Goal: Task Accomplishment & Management: Manage account settings

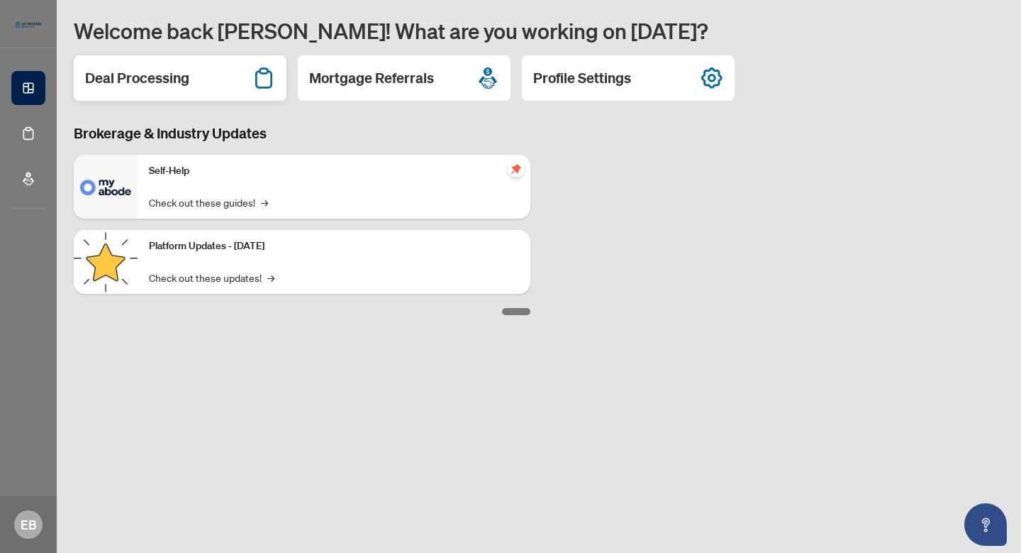
click at [171, 79] on h2 "Deal Processing" at bounding box center [137, 78] width 104 height 20
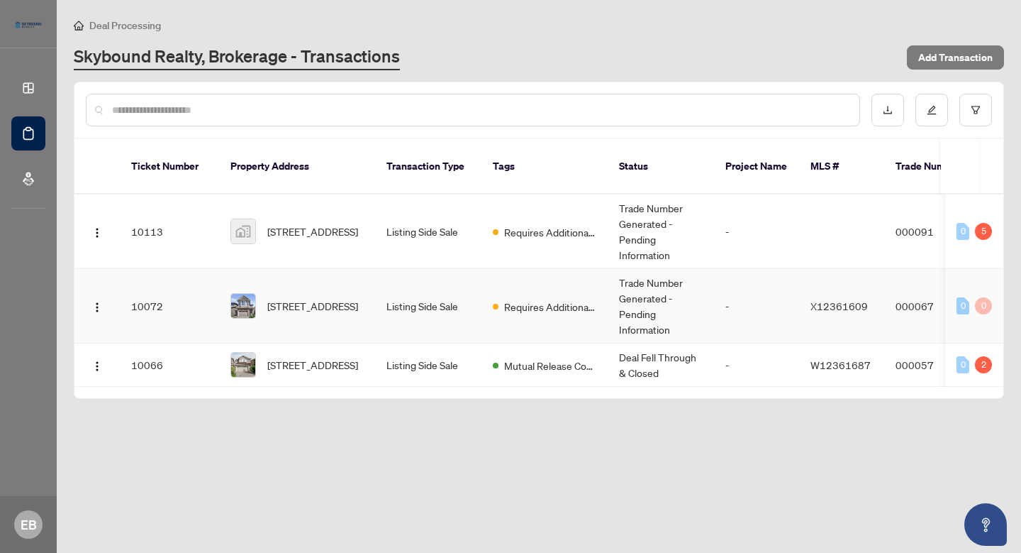
click at [404, 296] on td "Listing Side Sale" at bounding box center [428, 306] width 106 height 74
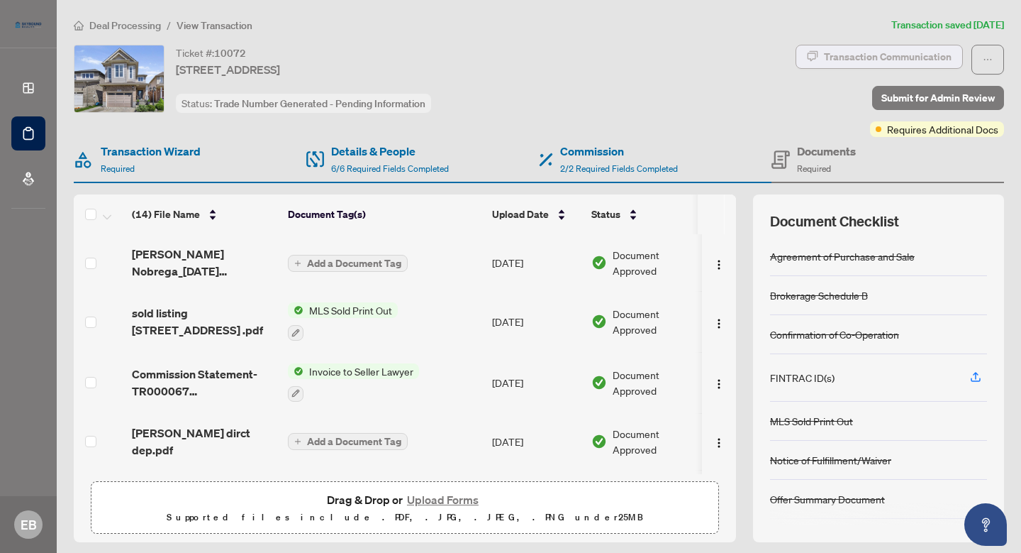
click at [869, 60] on div "Transaction Communication" at bounding box center [888, 56] width 128 height 23
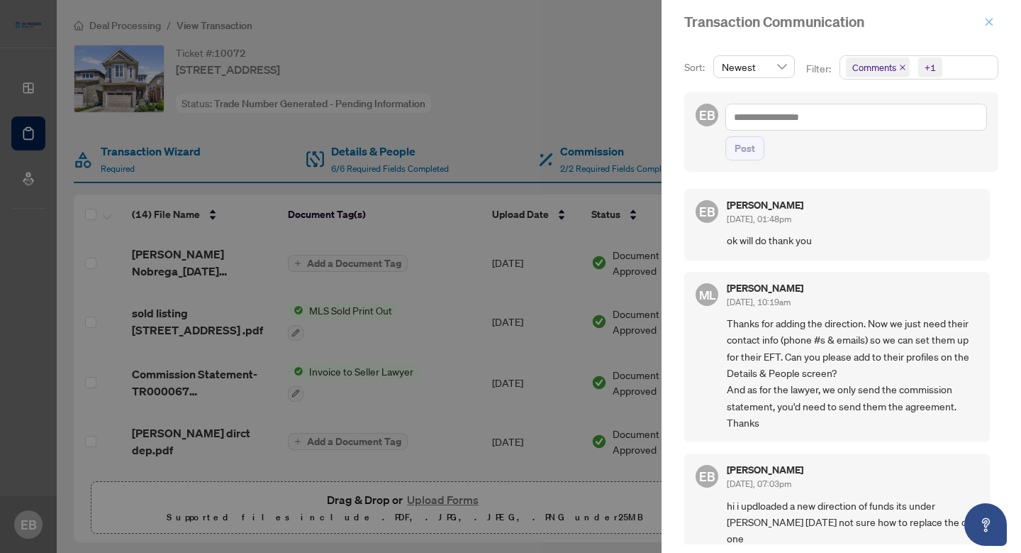
click at [992, 18] on icon "close" at bounding box center [989, 22] width 10 height 10
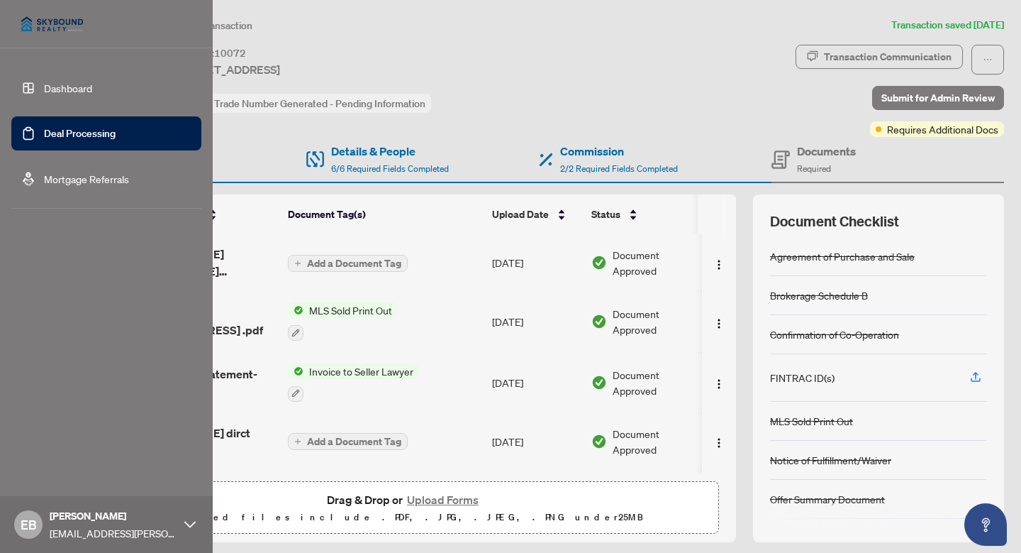
click at [84, 138] on link "Deal Processing" at bounding box center [80, 133] width 72 height 13
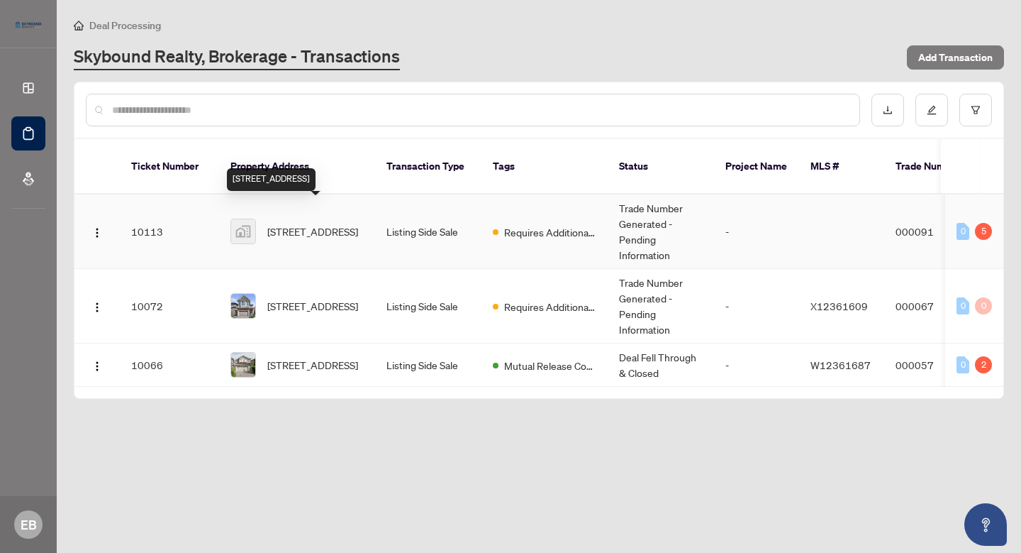
click at [291, 223] on span "[STREET_ADDRESS]" at bounding box center [312, 231] width 91 height 16
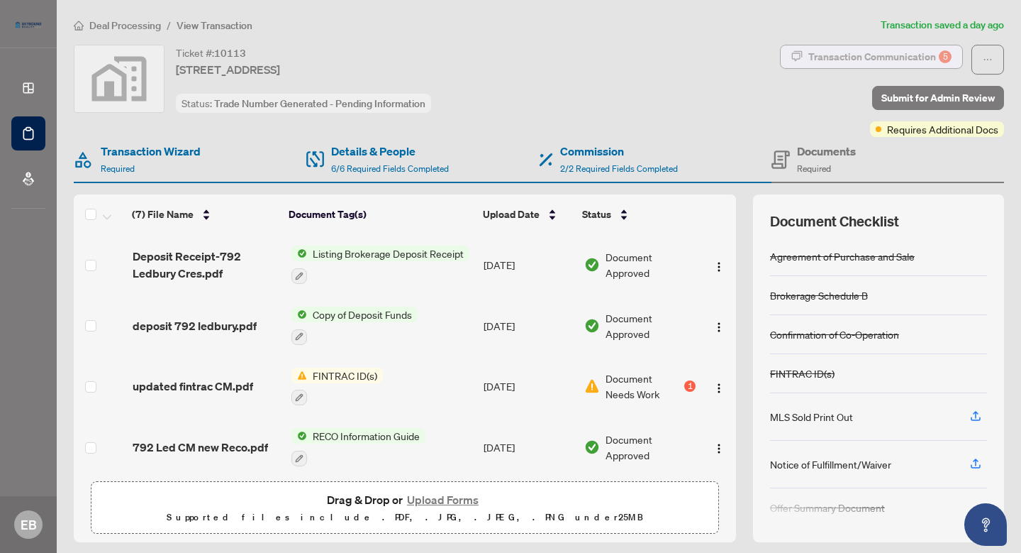
click at [873, 55] on div "Transaction Communication 5" at bounding box center [880, 56] width 143 height 23
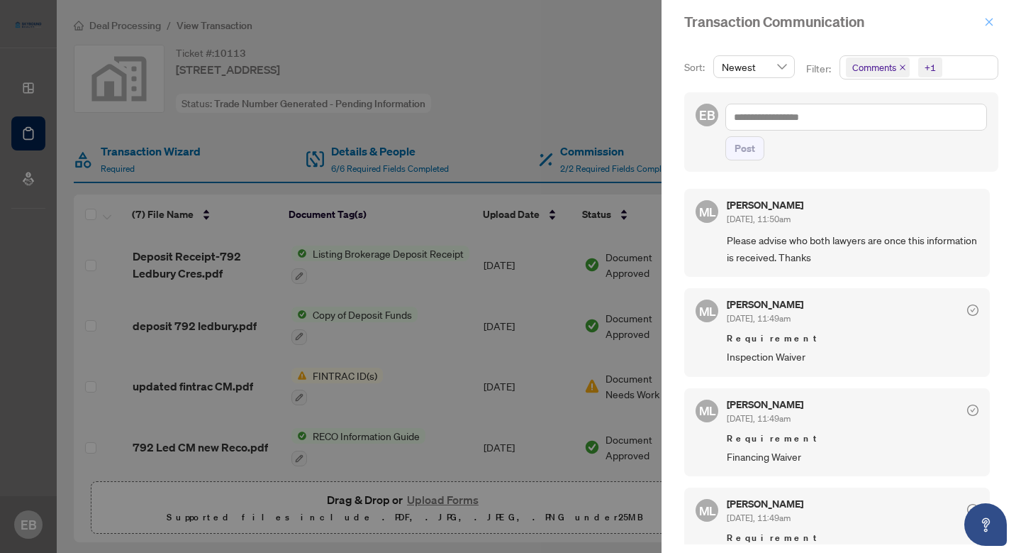
click at [989, 17] on icon "close" at bounding box center [989, 22] width 10 height 10
